Goal: Manage account settings

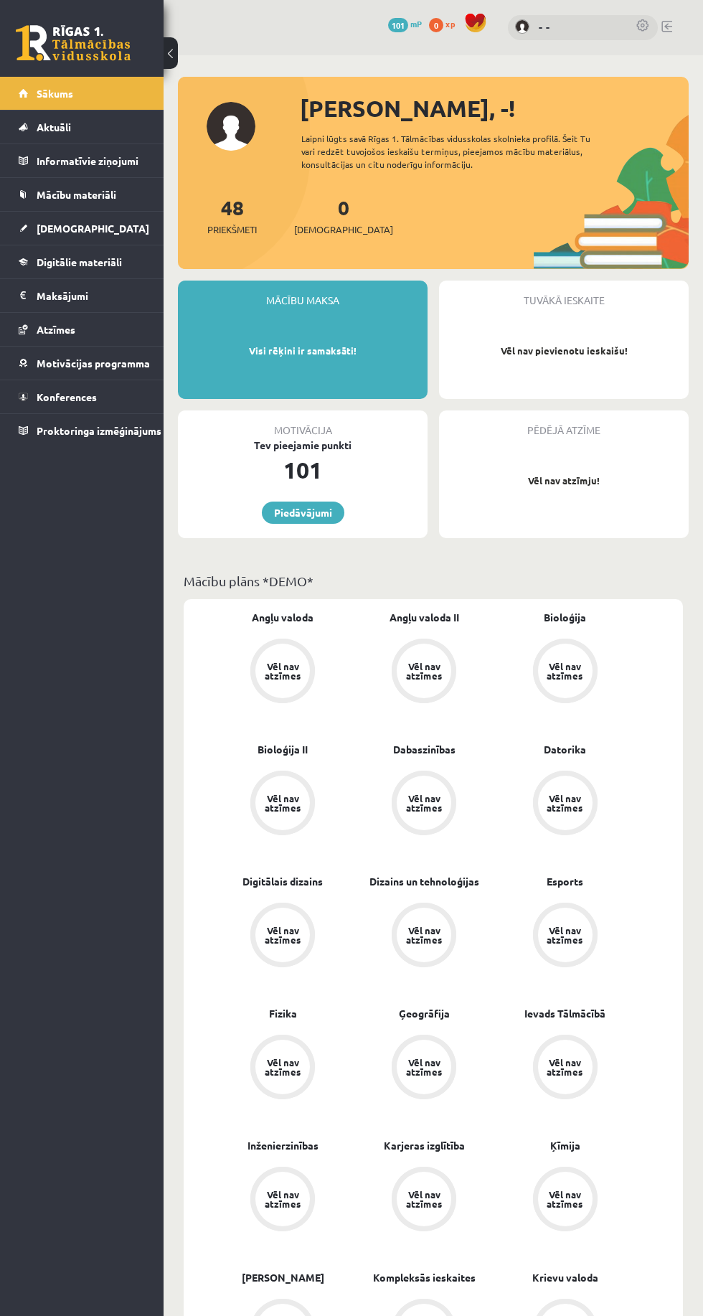
click at [670, 26] on link at bounding box center [667, 26] width 11 height 11
click at [372, 344] on p "Visi rēķini ir samaksāti!" at bounding box center [302, 351] width 235 height 14
click at [506, 54] on div "0 Dāvanas 101 mP 0 xp - -" at bounding box center [434, 27] width 540 height 55
click at [543, 26] on link "- -" at bounding box center [580, 27] width 83 height 17
